Goal: Find specific page/section: Find specific page/section

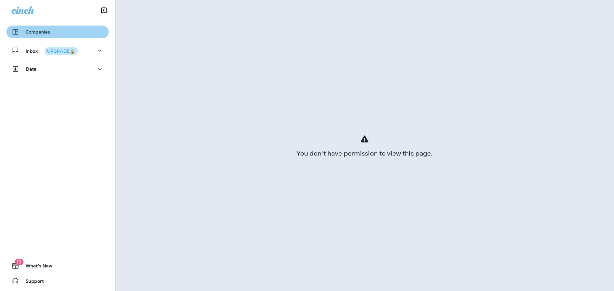
click at [78, 34] on div "Companies" at bounding box center [58, 32] width 92 height 8
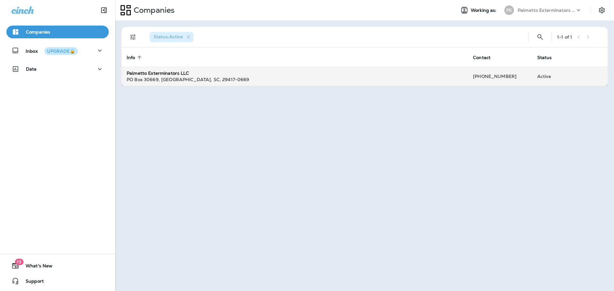
click at [149, 77] on div "[GEOGRAPHIC_DATA]-0669" at bounding box center [295, 79] width 336 height 6
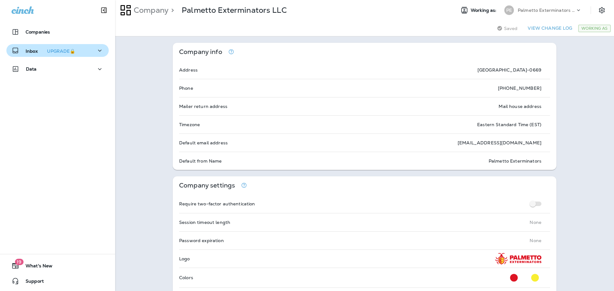
click at [91, 49] on div "Inbox UPGRADE🔒" at bounding box center [58, 51] width 92 height 8
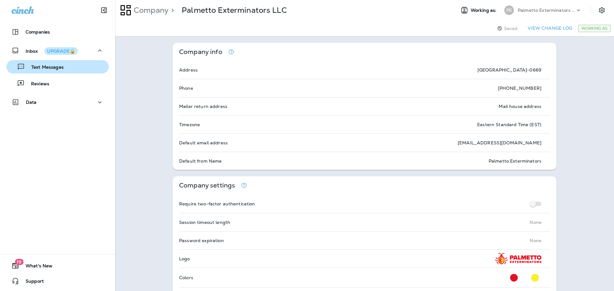
click at [60, 66] on p "Text Messages" at bounding box center [44, 68] width 39 height 6
